Goal: Book appointment/travel/reservation

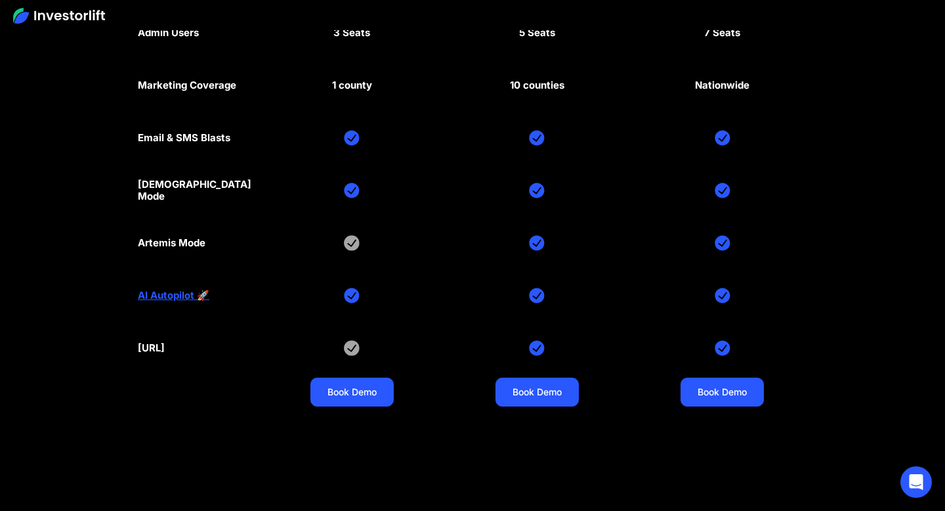
scroll to position [6251, 0]
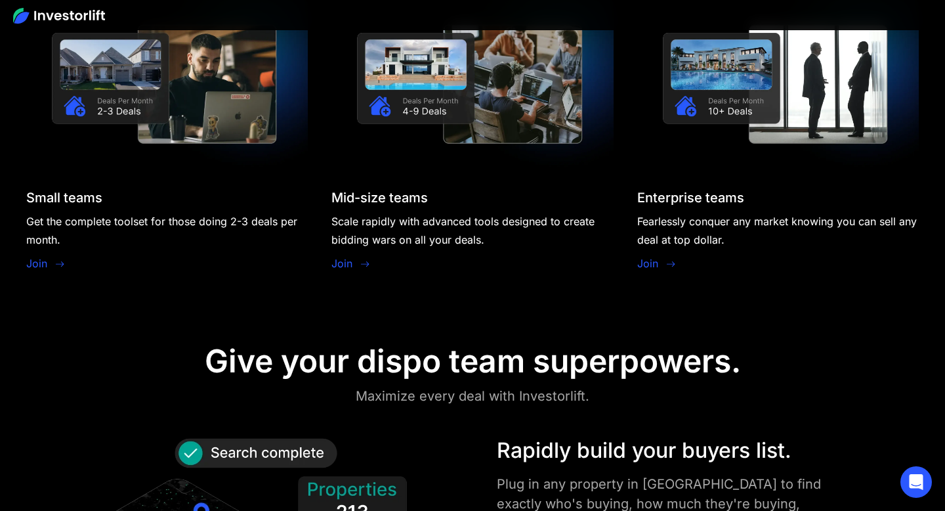
scroll to position [1246, 0]
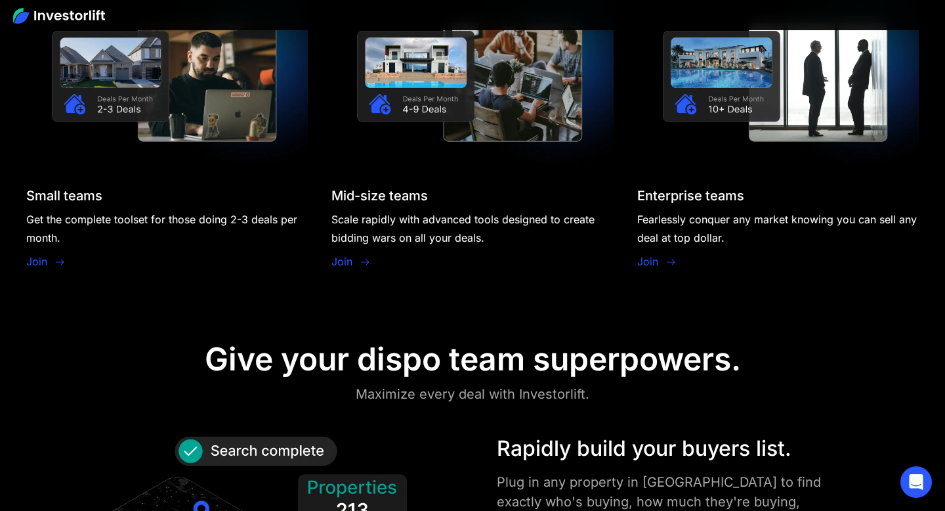
click at [38, 258] on link "Join" at bounding box center [36, 261] width 21 height 16
